Goal: Complete application form

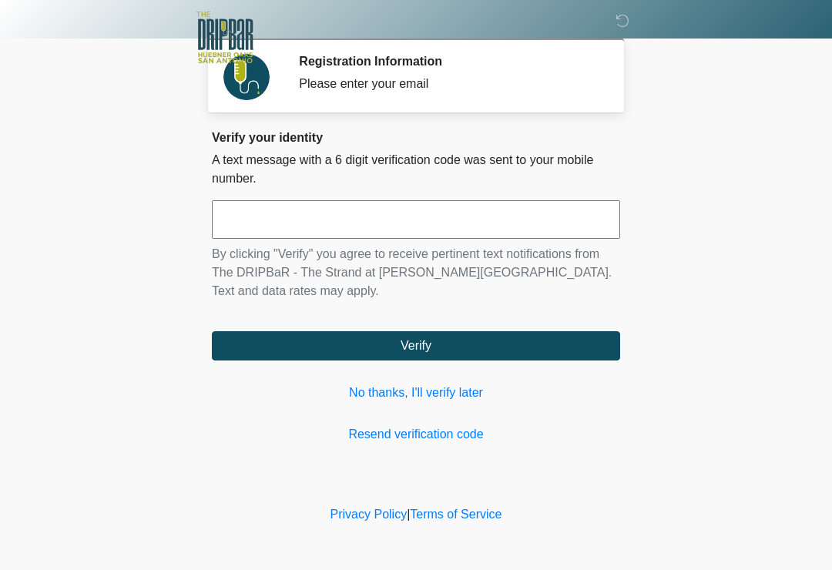
scroll to position [136, 110]
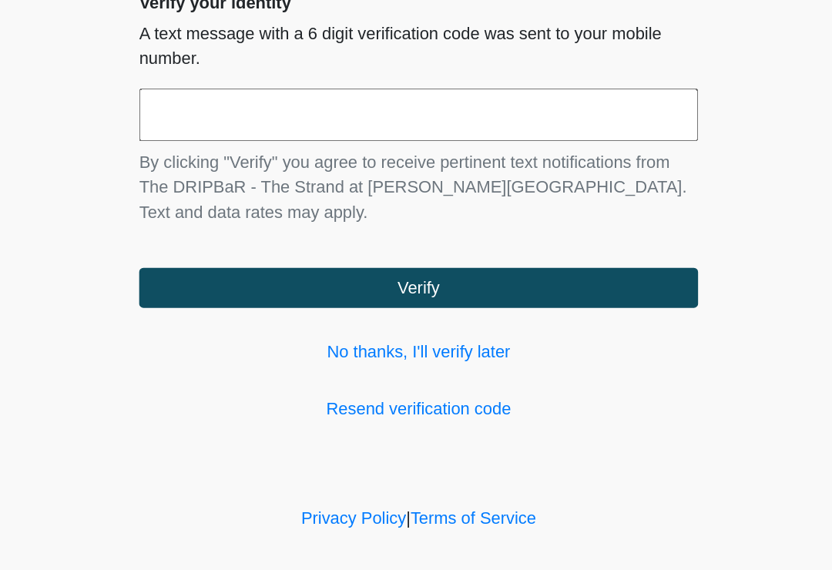
click at [212, 200] on input "text" at bounding box center [416, 219] width 408 height 39
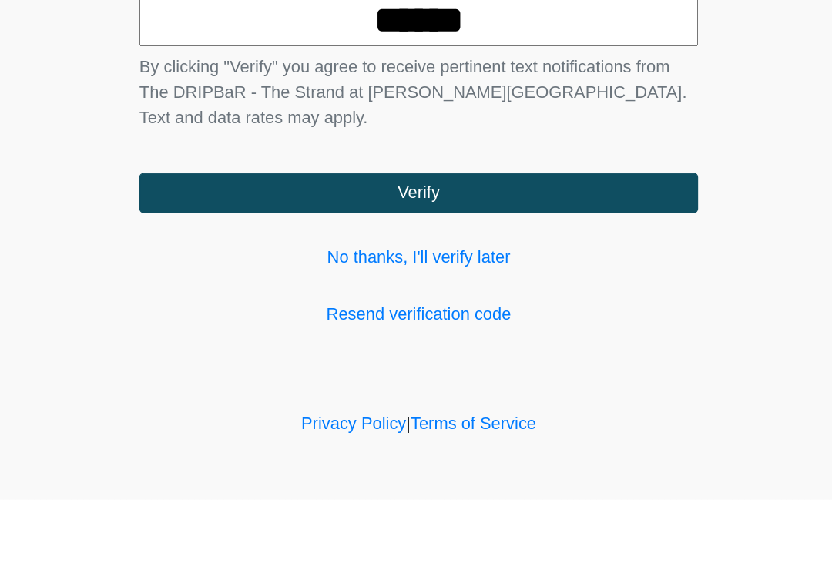
type input "******"
click at [417, 331] on button "Verify" at bounding box center [416, 345] width 408 height 29
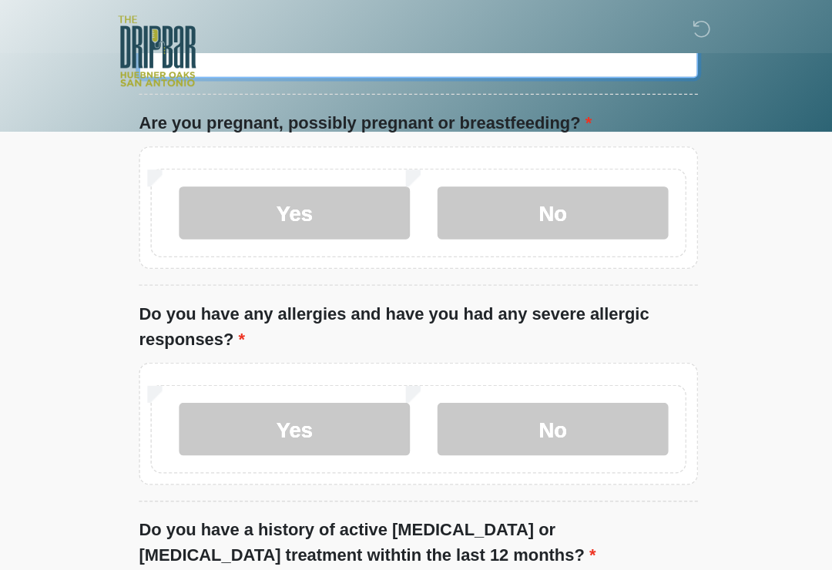
click at [376, 57] on input "What is your primary language?" at bounding box center [416, 42] width 408 height 29
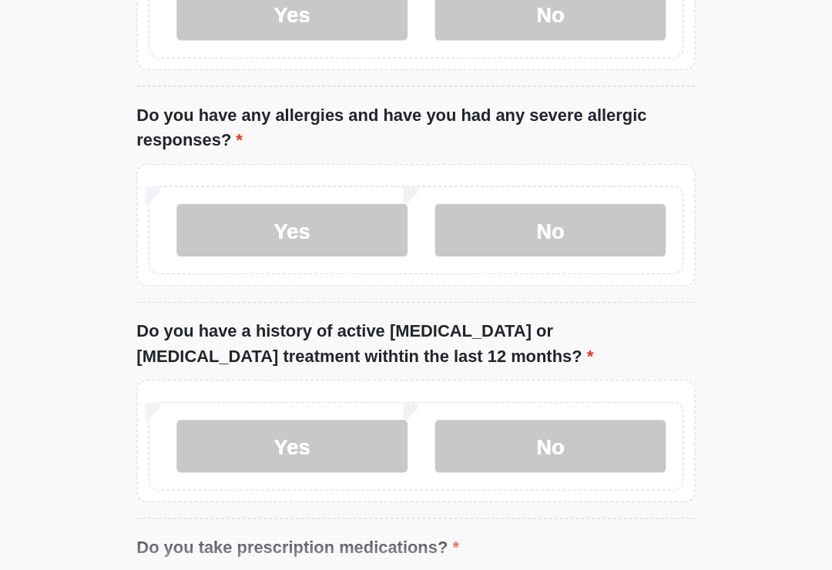
type input "*******"
click at [430, 154] on label "No" at bounding box center [514, 155] width 169 height 39
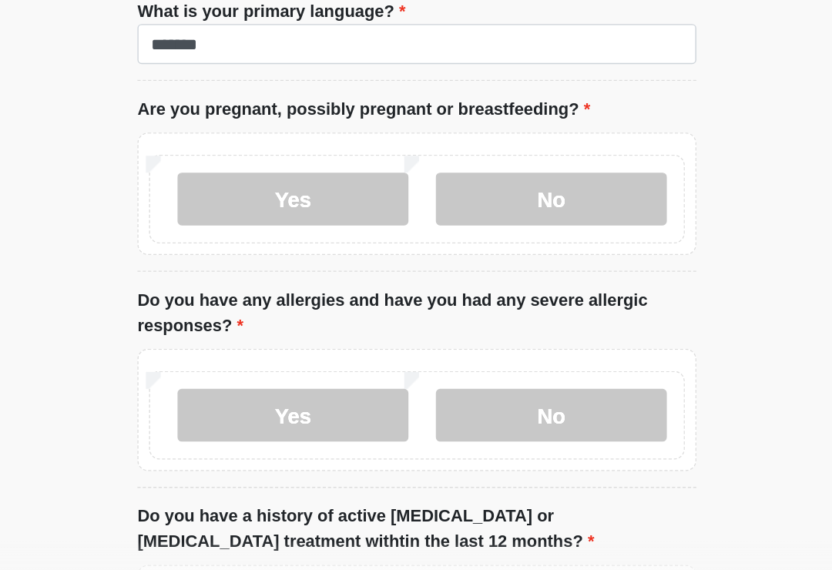
click at [449, 421] on label "No" at bounding box center [514, 440] width 169 height 39
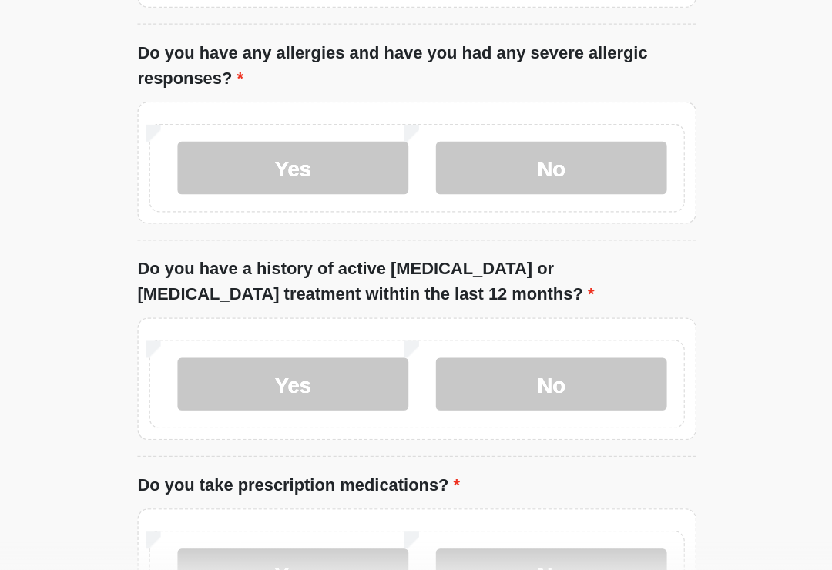
scroll to position [197, 0]
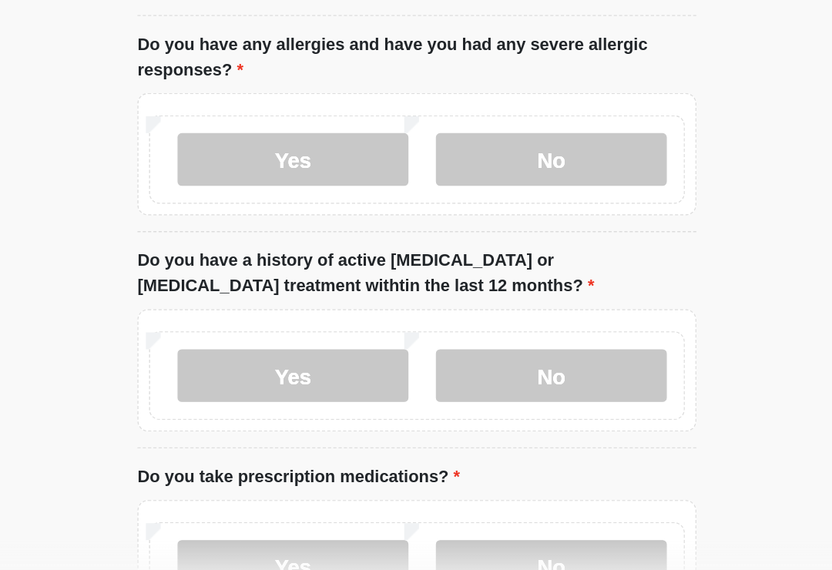
click at [462, 391] on label "No" at bounding box center [514, 410] width 169 height 39
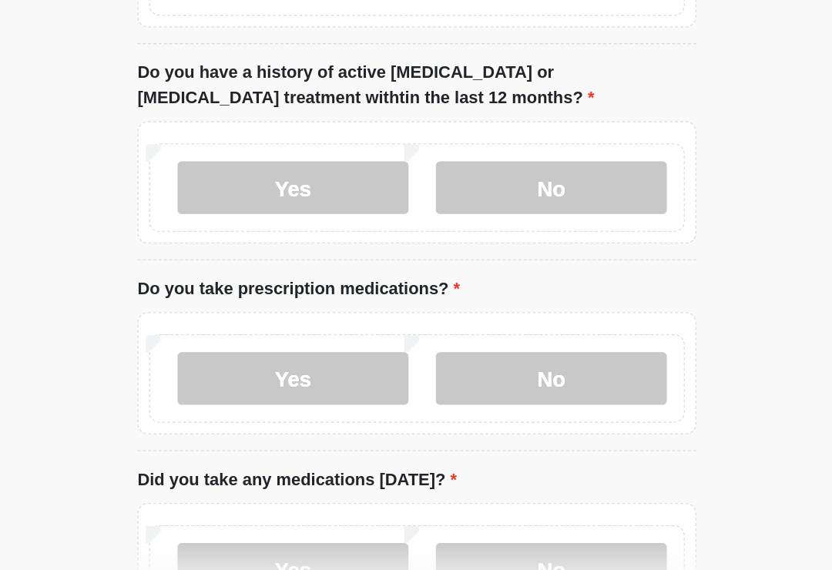
scroll to position [334, 0]
click at [469, 393] on label "No" at bounding box center [514, 412] width 169 height 39
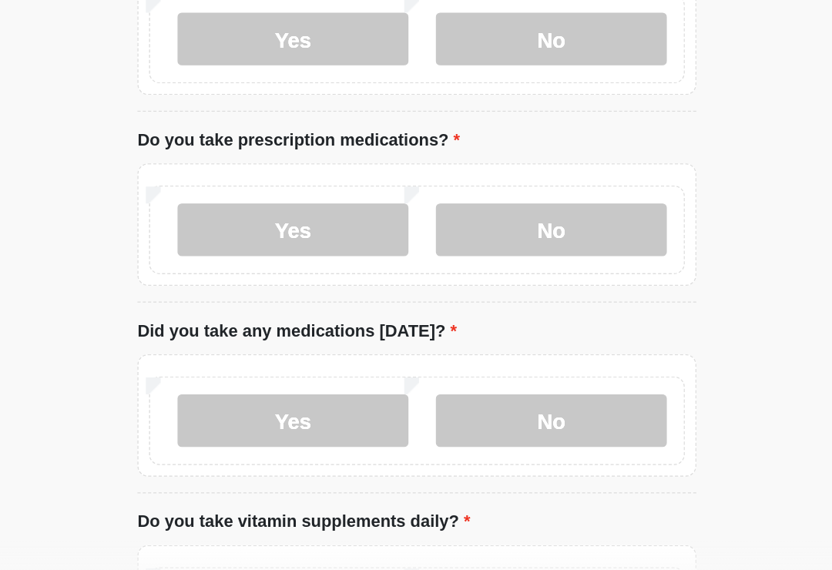
scroll to position [452, 0]
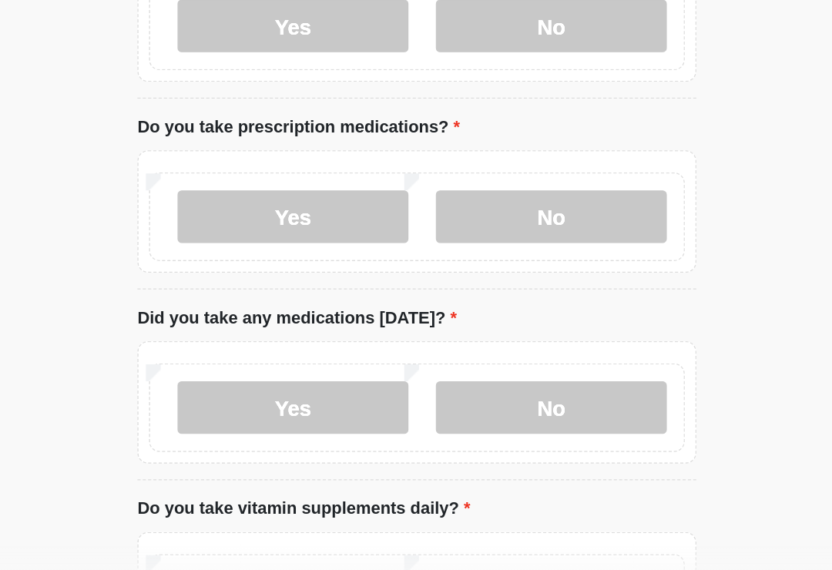
click at [464, 415] on label "No" at bounding box center [514, 434] width 169 height 39
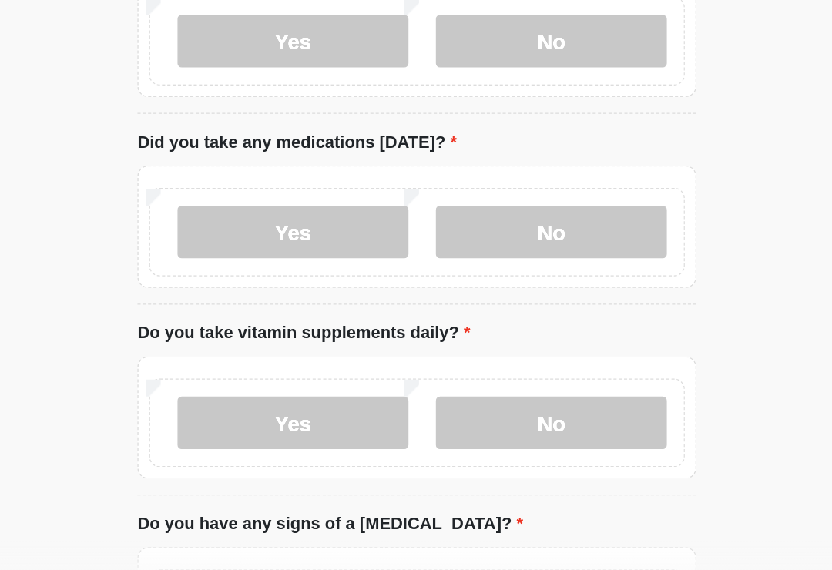
scroll to position [588, 0]
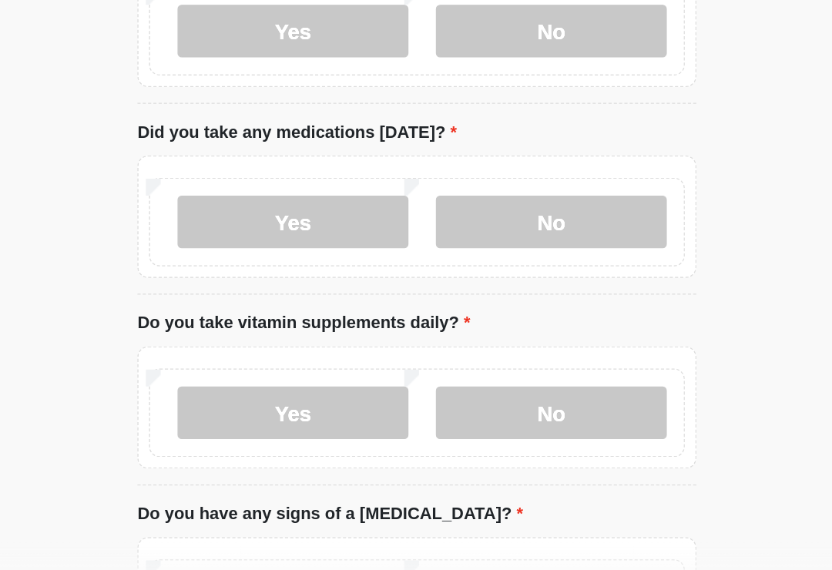
click at [455, 418] on label "No" at bounding box center [514, 437] width 169 height 39
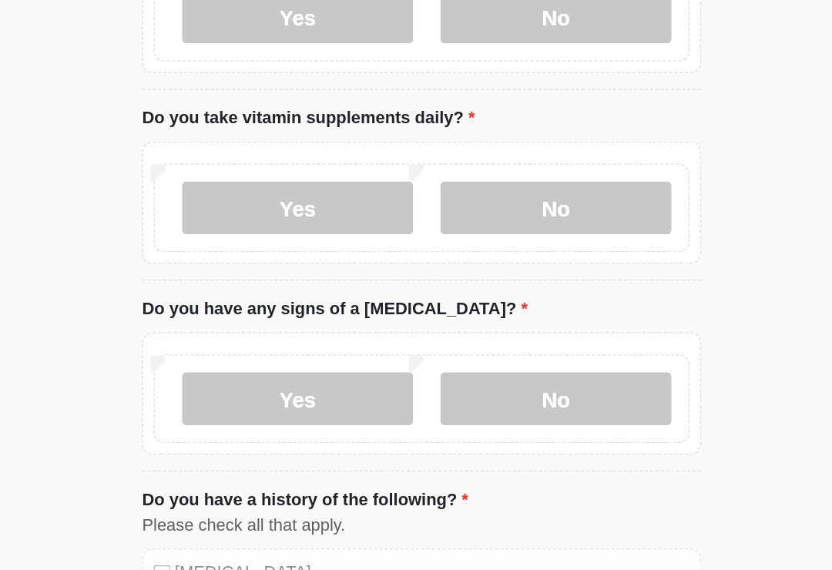
scroll to position [751, 0]
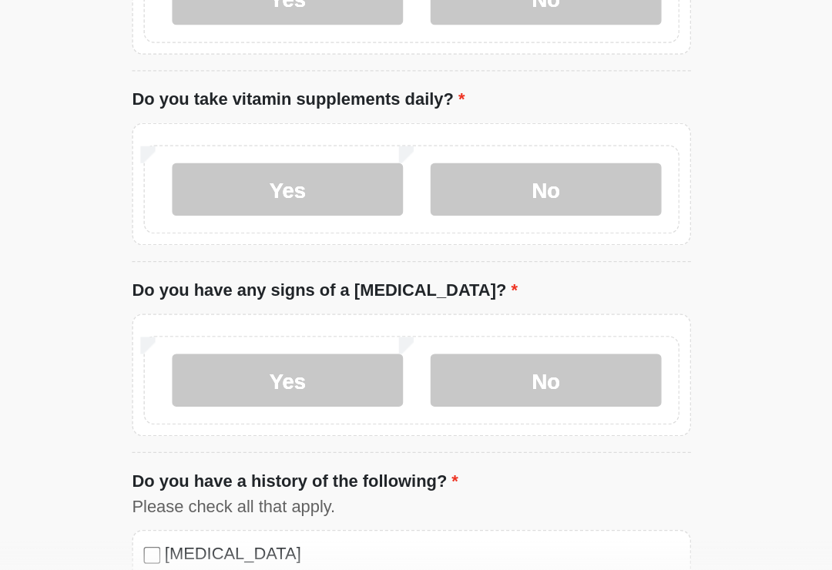
click at [264, 395] on label "Yes" at bounding box center [325, 414] width 169 height 39
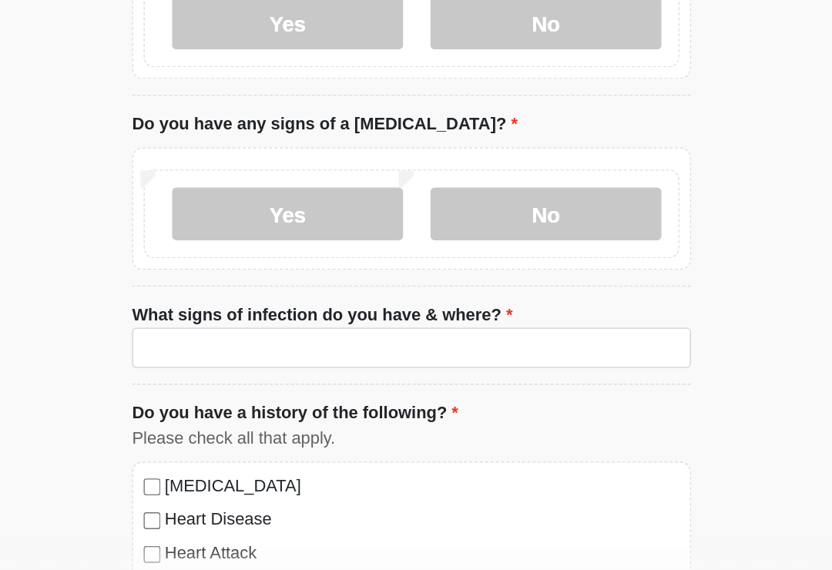
scroll to position [874, 0]
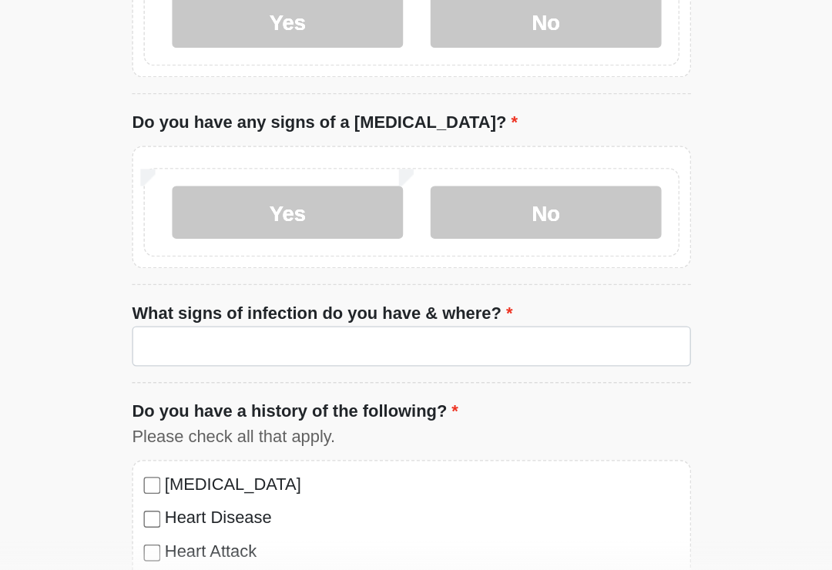
click at [453, 272] on label "No" at bounding box center [514, 291] width 169 height 39
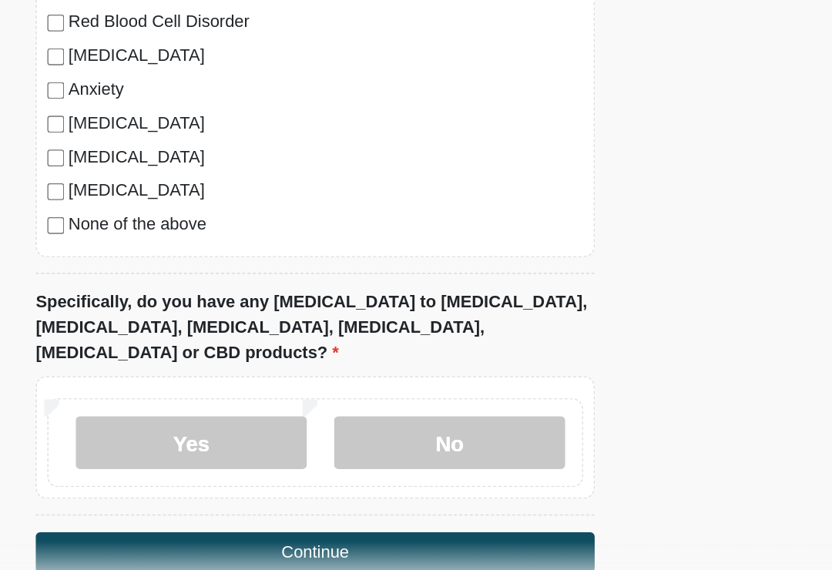
scroll to position [1263, 0]
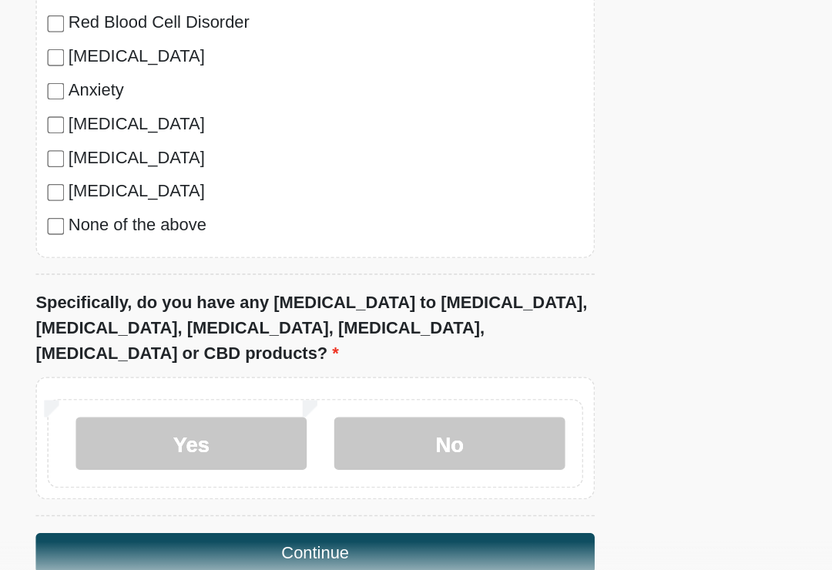
click at [430, 441] on label "No" at bounding box center [514, 460] width 169 height 39
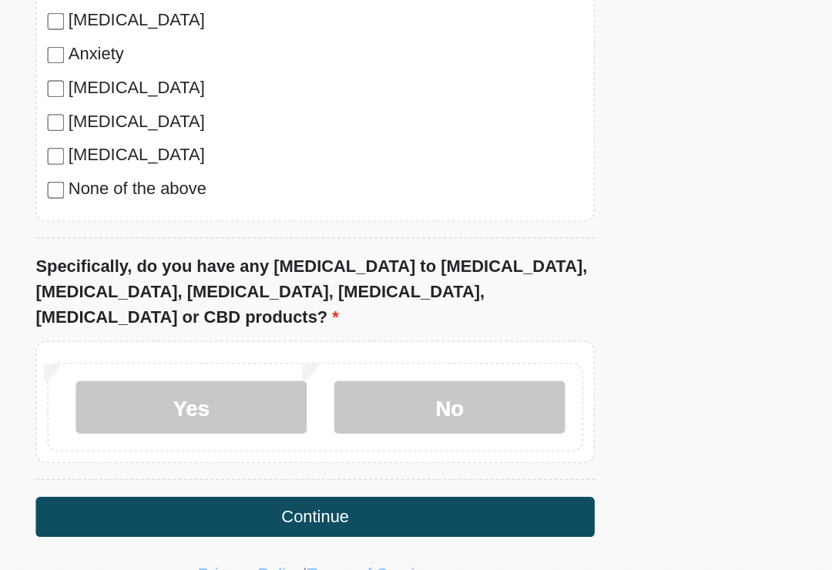
scroll to position [1309, 0]
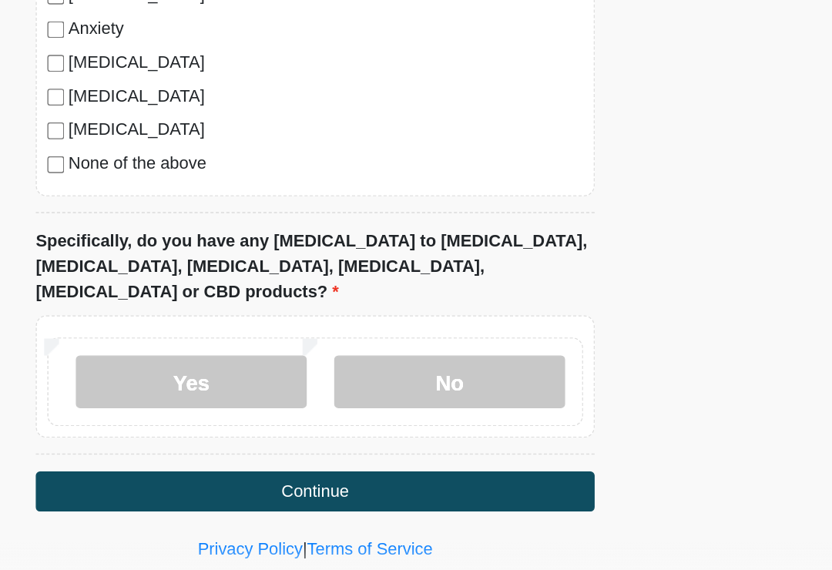
click at [348, 480] on button "Continue" at bounding box center [416, 494] width 408 height 29
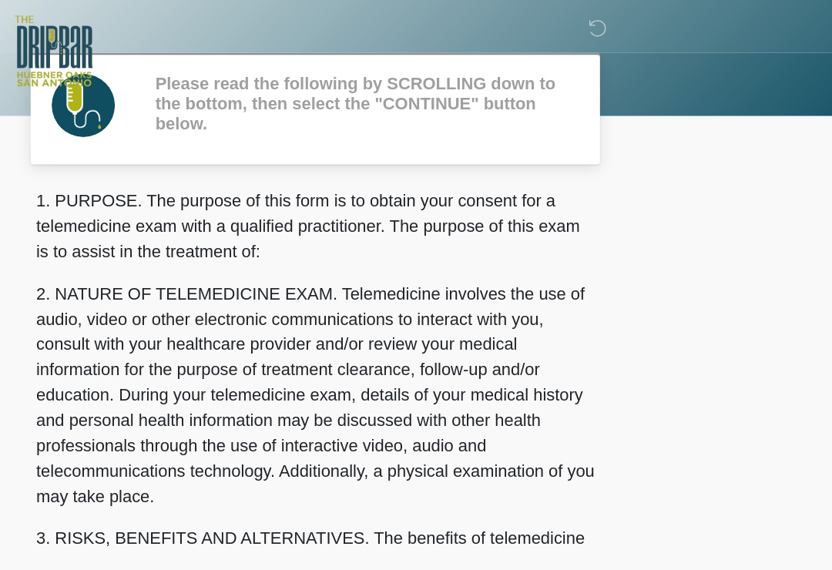
scroll to position [0, 0]
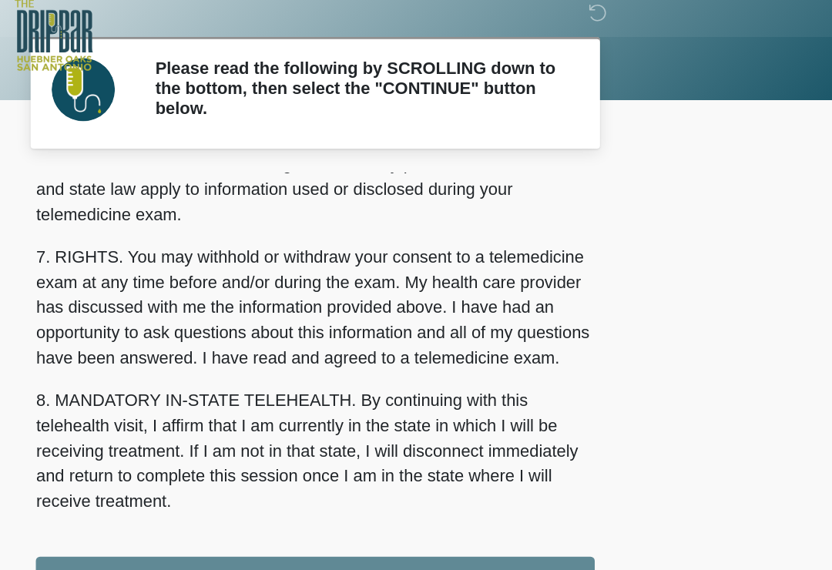
click at [322, 419] on div "1. PURPOSE. The purpose of this form is to obtain your consent for a telemedici…" at bounding box center [416, 293] width 408 height 310
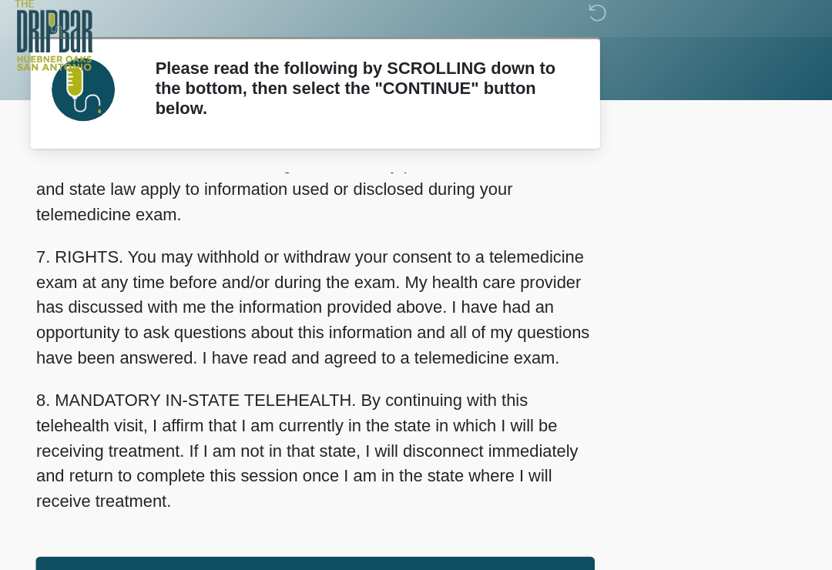
click at [264, 427] on button "I ACCEPT" at bounding box center [416, 432] width 408 height 29
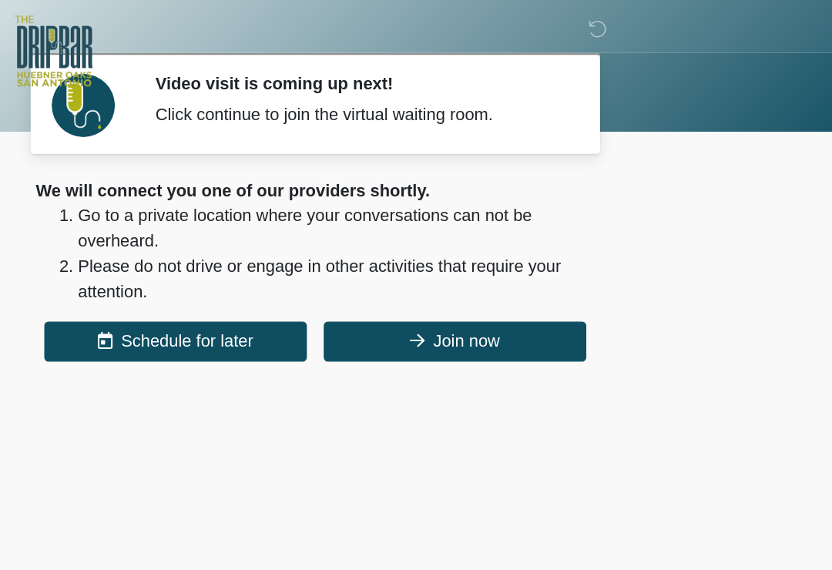
click at [422, 247] on button "Join now" at bounding box center [518, 249] width 192 height 29
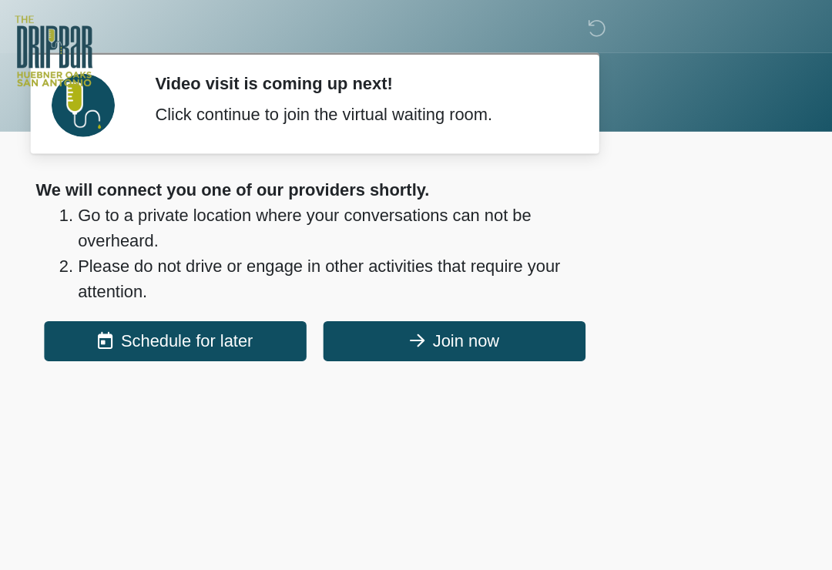
click at [422, 250] on button "Join now" at bounding box center [518, 249] width 192 height 29
